Goal: Check status: Check status

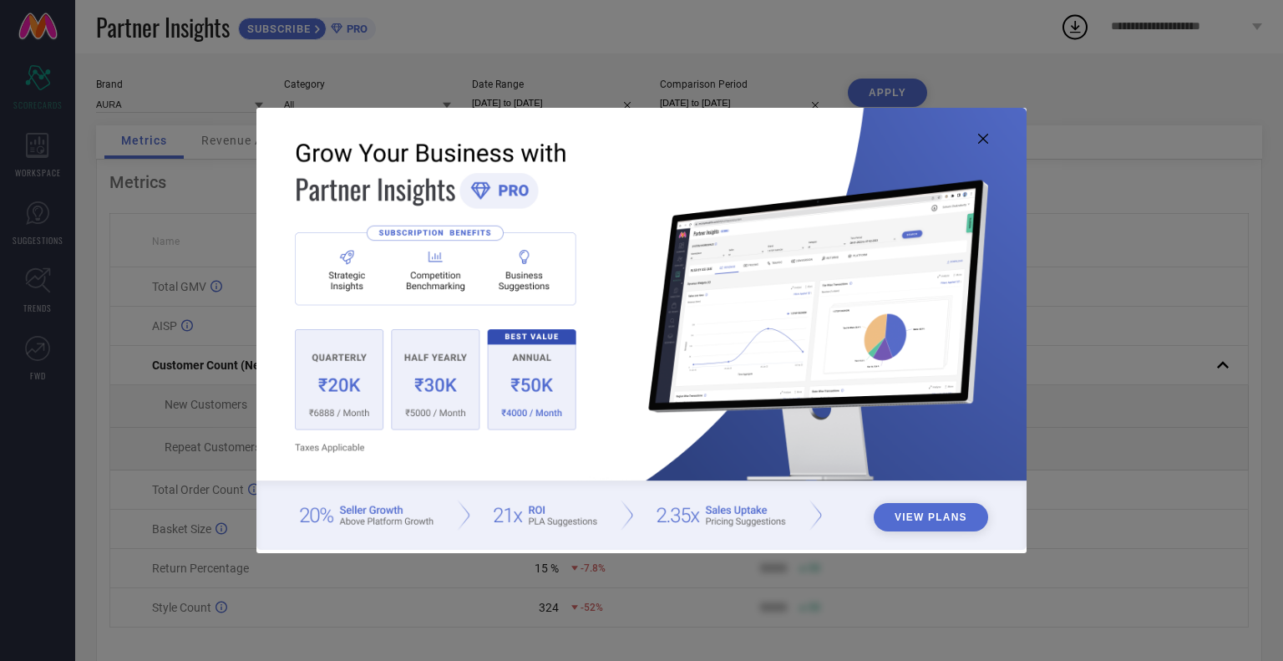
click at [979, 139] on icon at bounding box center [983, 139] width 10 height 10
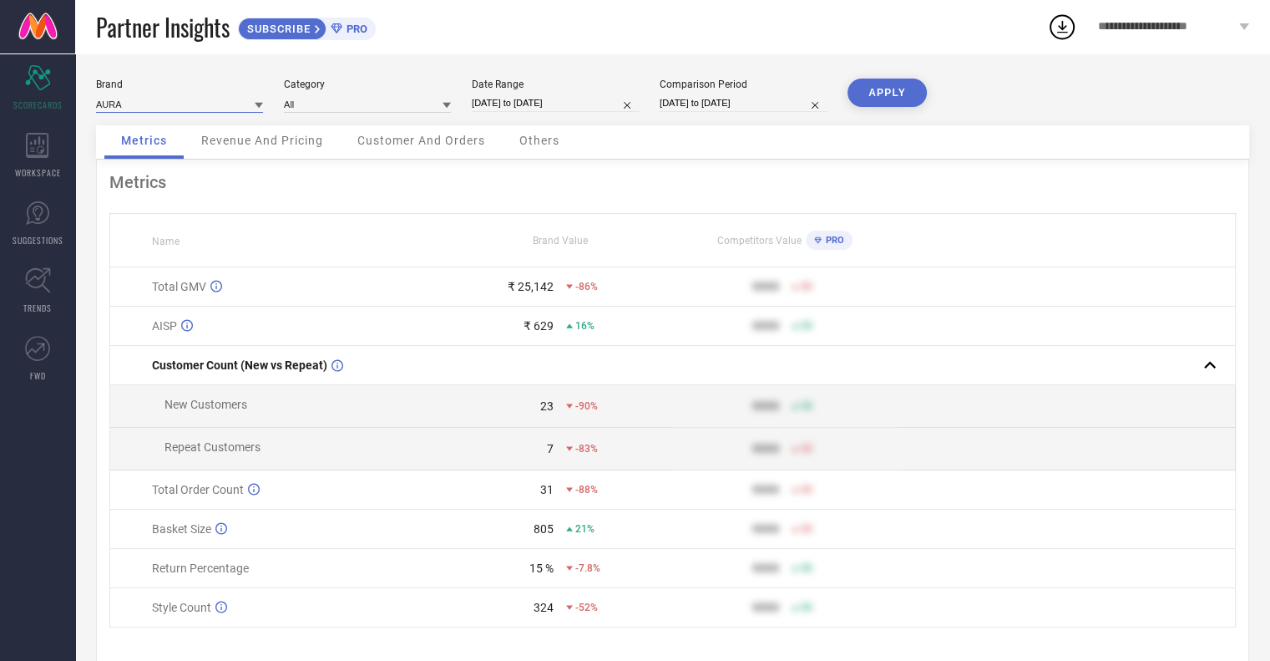
click at [186, 108] on input at bounding box center [179, 104] width 167 height 18
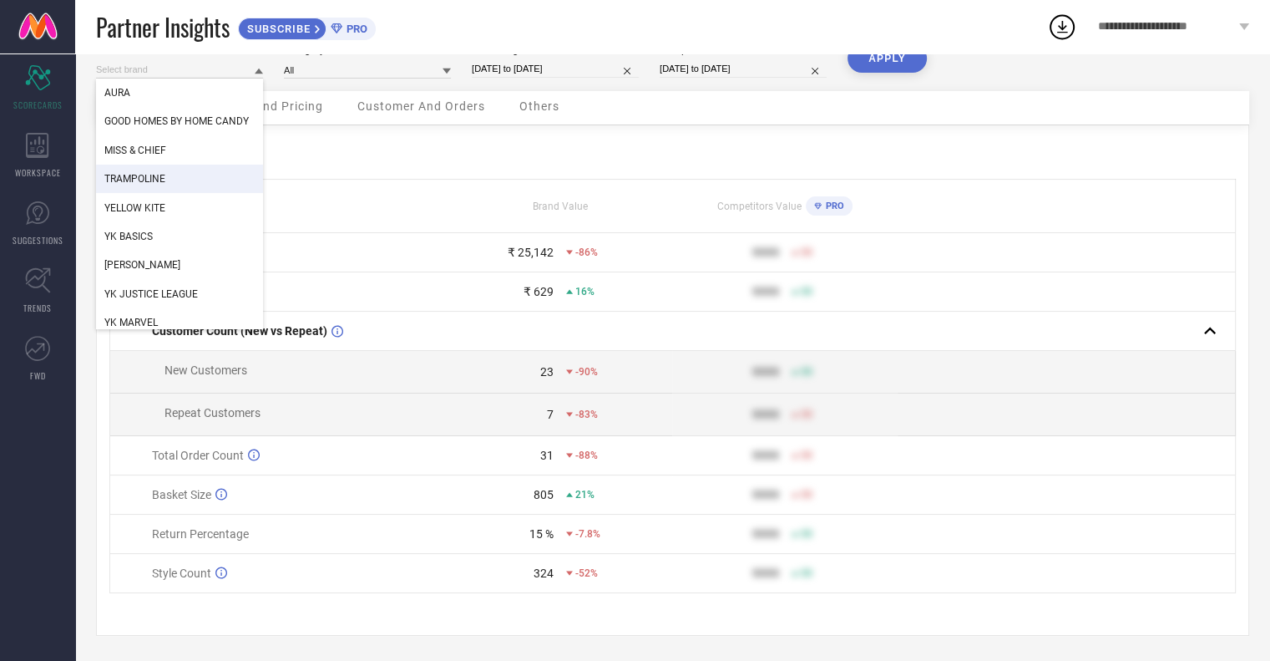
click at [166, 170] on div "TRAMPOLINE" at bounding box center [179, 179] width 167 height 28
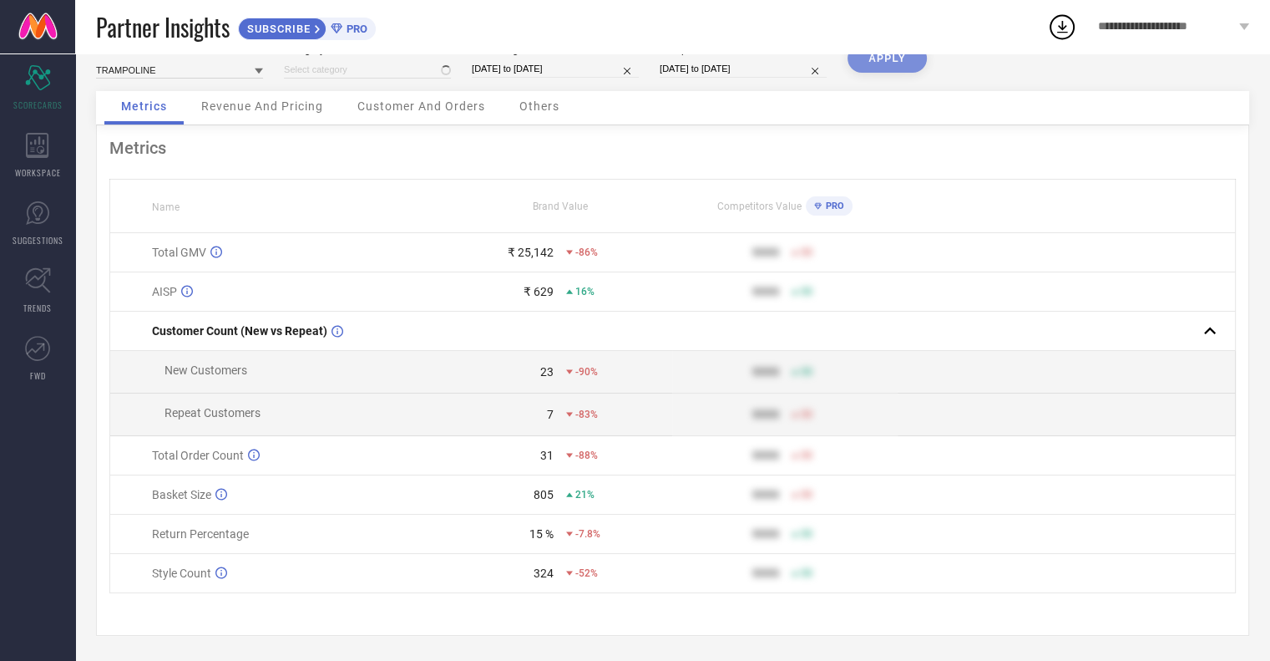
type input "All"
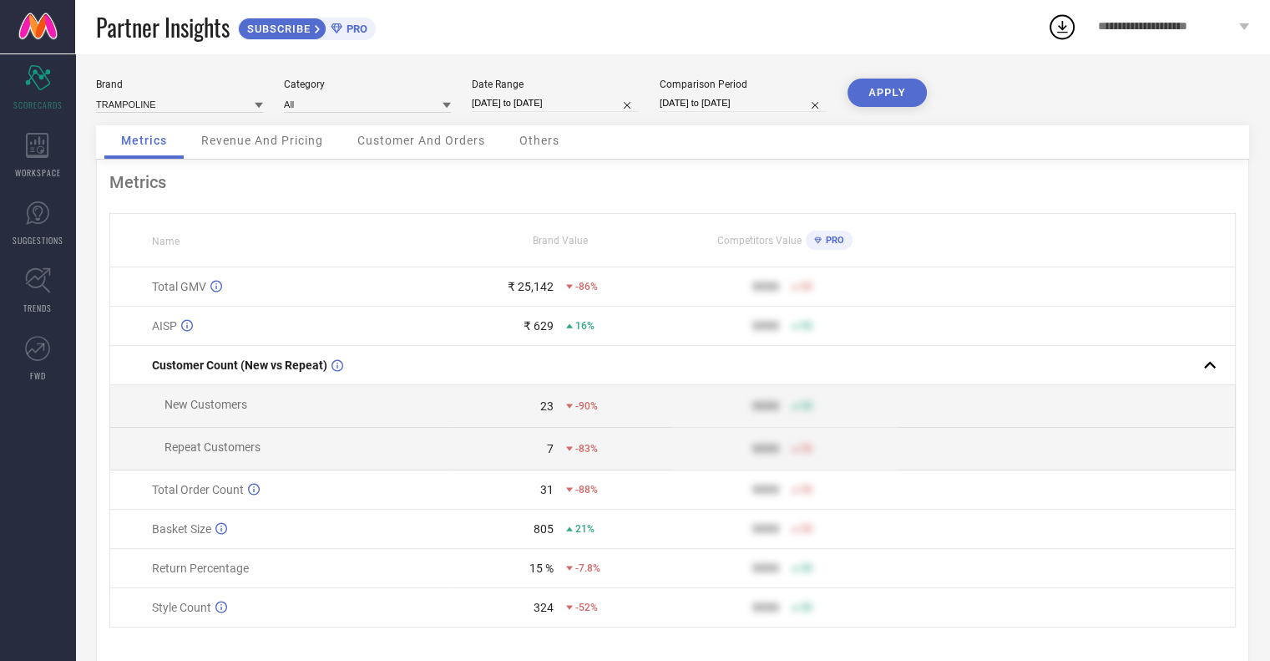
click at [895, 97] on button "APPLY" at bounding box center [887, 93] width 79 height 28
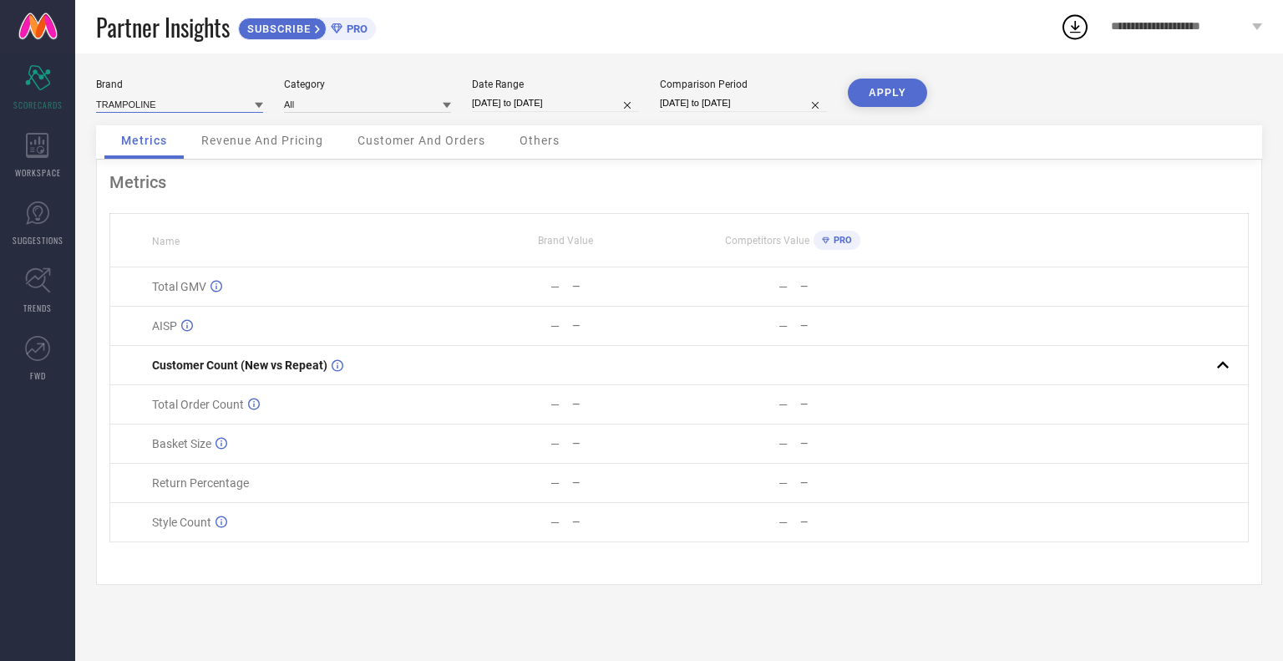
click at [194, 103] on input at bounding box center [179, 104] width 167 height 18
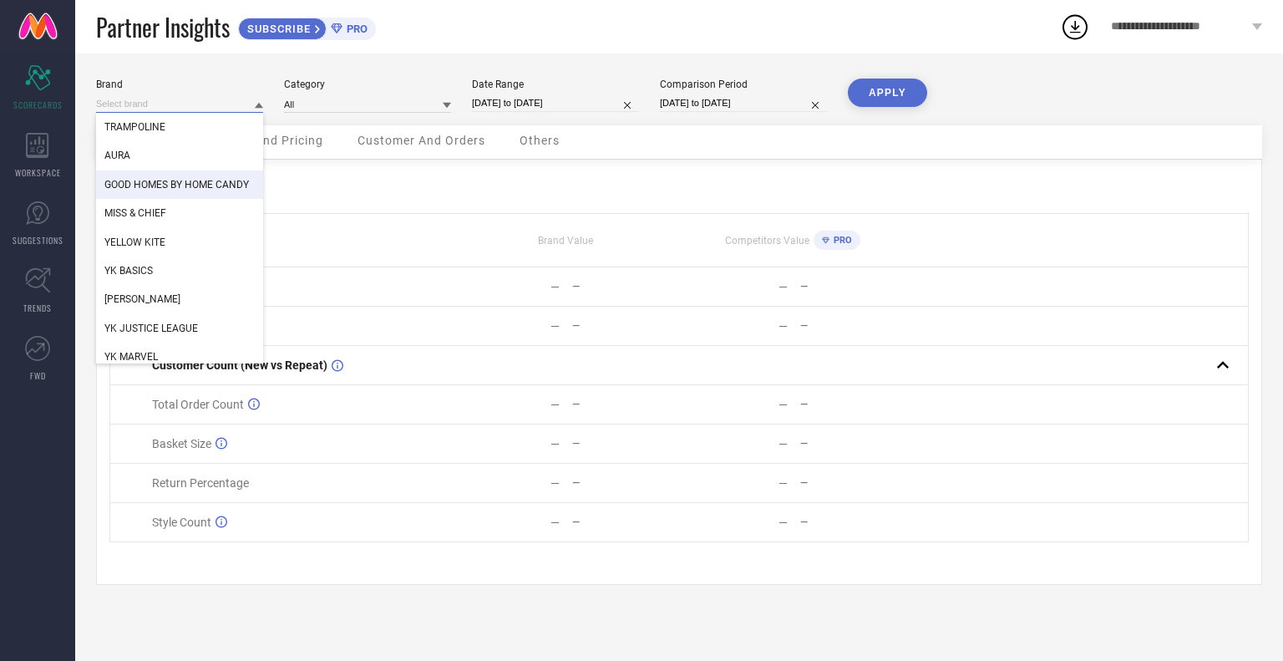
scroll to position [37, 0]
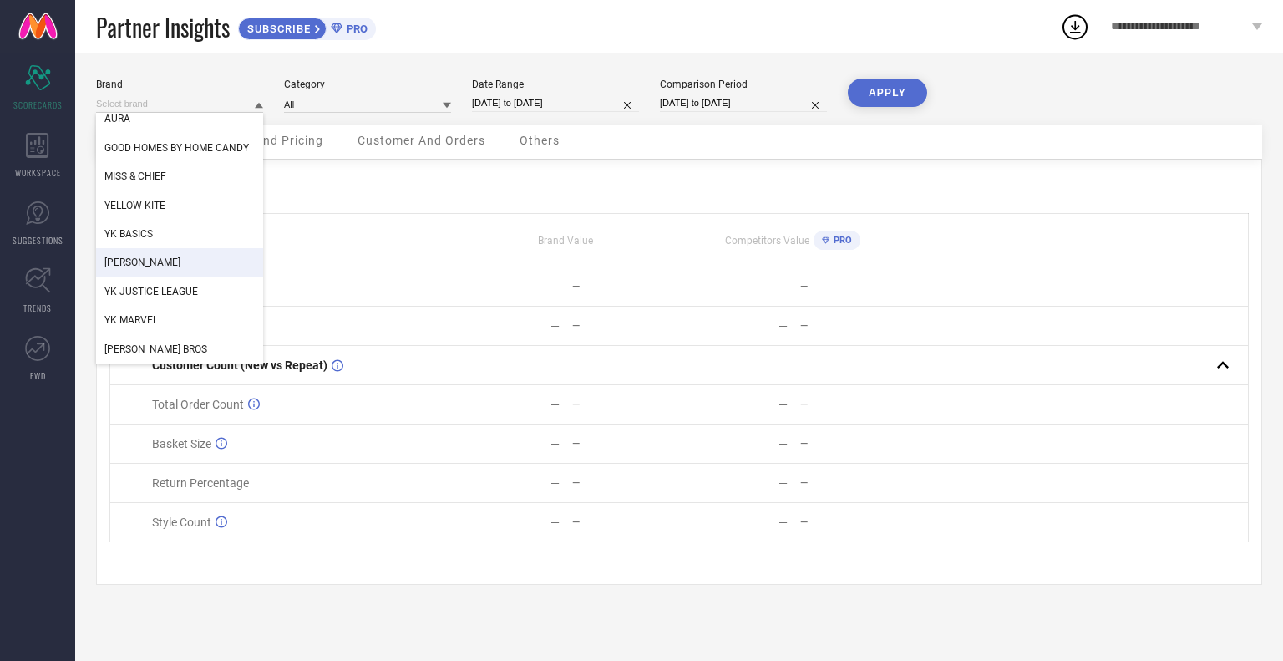
click at [174, 261] on div "[PERSON_NAME]" at bounding box center [179, 262] width 167 height 28
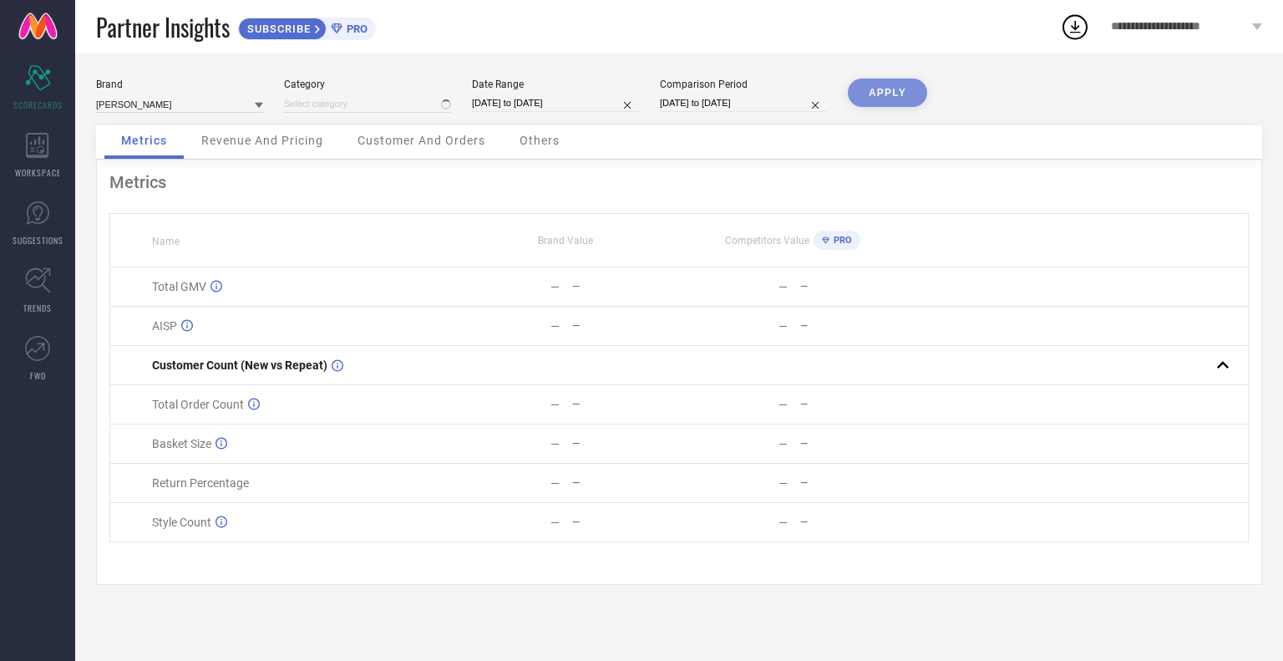
type input "All"
click at [909, 81] on button "APPLY" at bounding box center [887, 93] width 79 height 28
